Goal: Share content

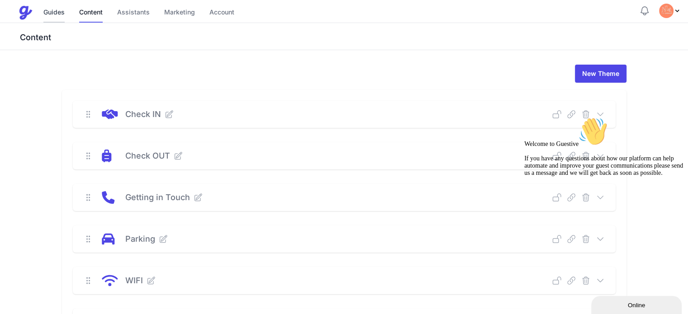
drag, startPoint x: 69, startPoint y: 10, endPoint x: 61, endPoint y: 11, distance: 7.7
click at [61, 11] on div "Guides Content Assistants Marketing Account" at bounding box center [138, 12] width 191 height 19
click at [61, 11] on link "Guides" at bounding box center [53, 12] width 21 height 19
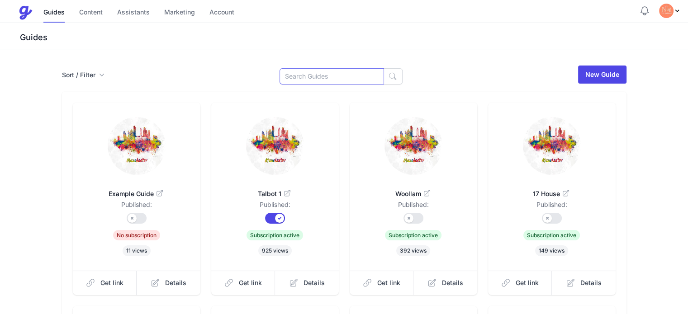
click at [309, 75] on input at bounding box center [331, 76] width 104 height 16
type input "lower"
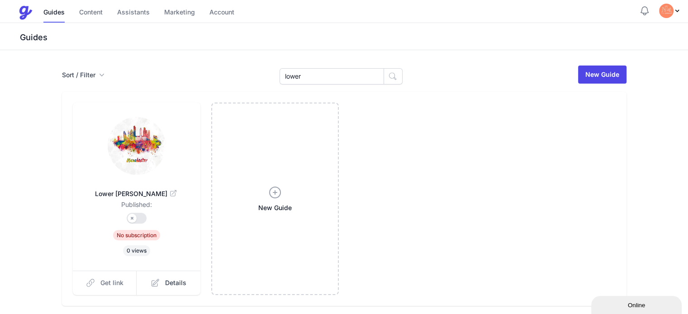
click at [100, 280] on span "Get link" at bounding box center [111, 282] width 23 height 9
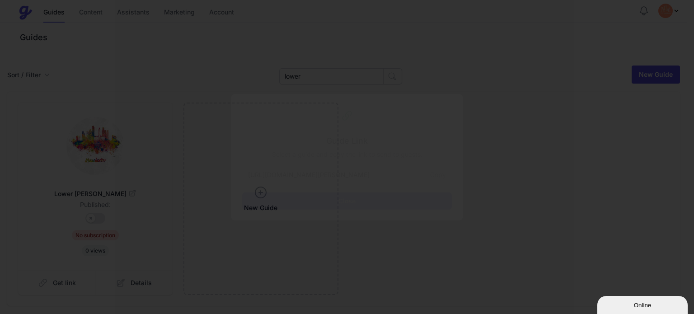
click at [441, 171] on button "Copy" at bounding box center [438, 174] width 27 height 17
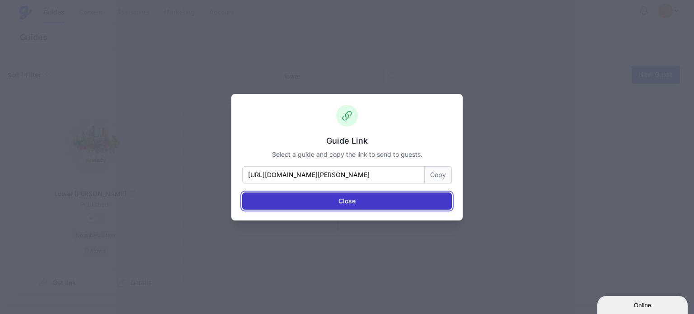
click at [383, 197] on button "Close" at bounding box center [347, 201] width 210 height 17
